Goal: Find specific page/section: Find specific page/section

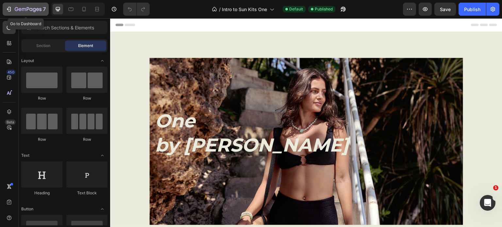
click at [10, 11] on icon "button" at bounding box center [9, 9] width 7 height 7
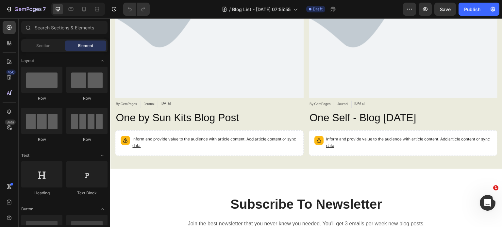
scroll to position [250, 0]
